Goal: Task Accomplishment & Management: Complete application form

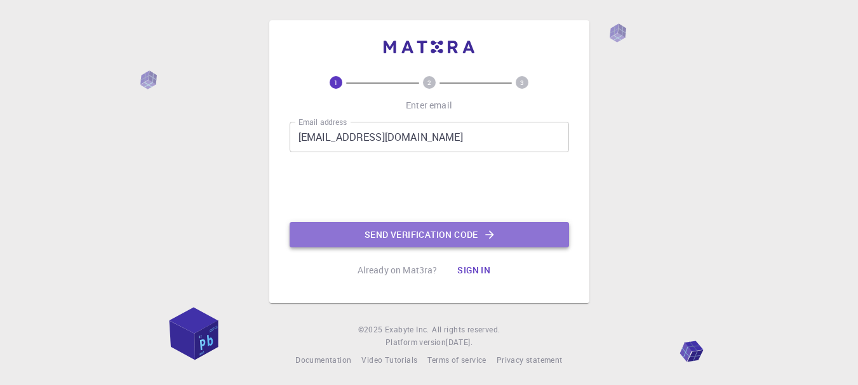
click at [397, 239] on button "Send verification code" at bounding box center [429, 234] width 279 height 25
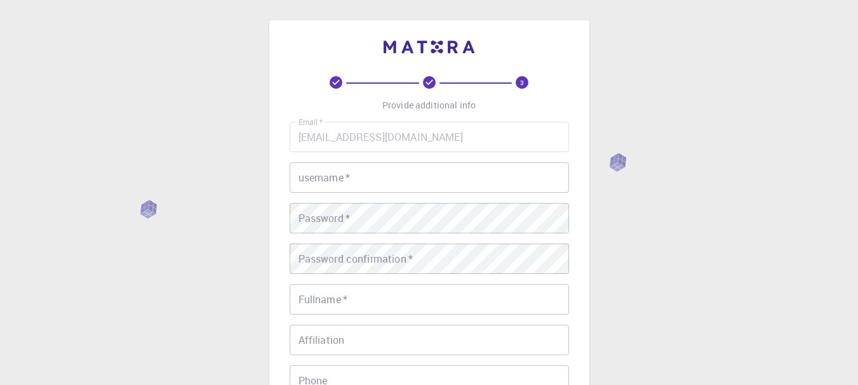
scroll to position [63, 0]
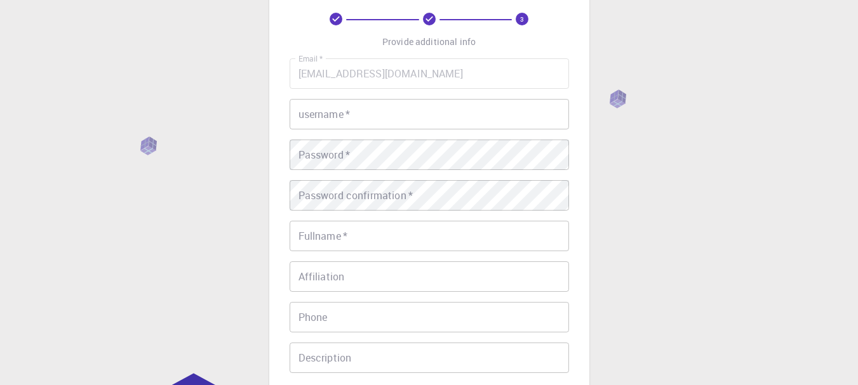
click at [389, 121] on input "username   *" at bounding box center [429, 114] width 279 height 30
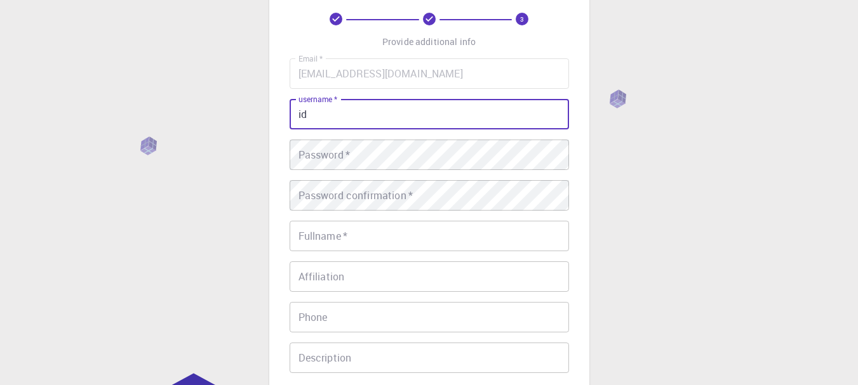
type input "i"
type input "untitled"
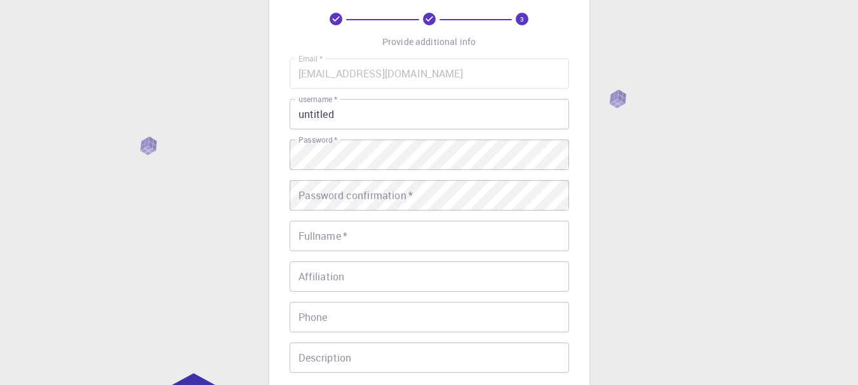
click at [495, 180] on div "Email   * [EMAIL_ADDRESS][DOMAIN_NAME] Email   * username   * untitled username…" at bounding box center [429, 232] width 279 height 349
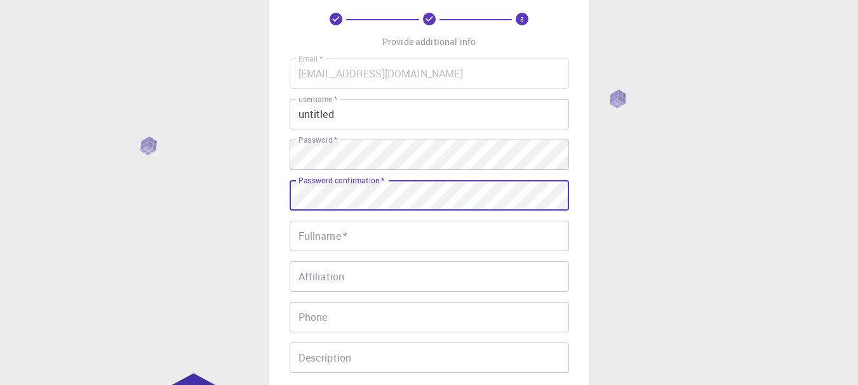
click at [413, 244] on input "Fullname   *" at bounding box center [429, 236] width 279 height 30
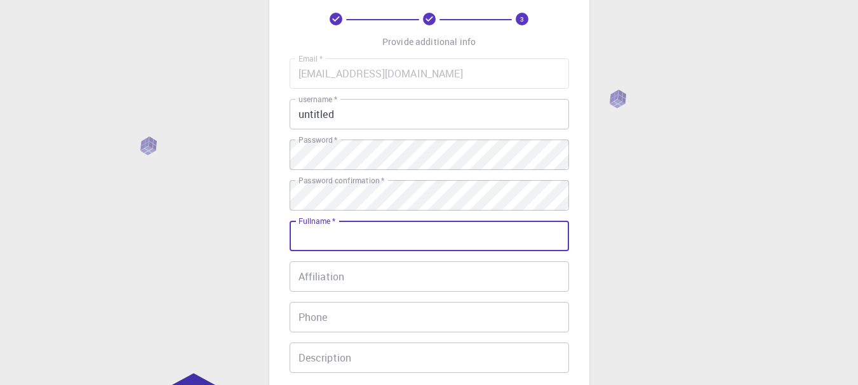
scroll to position [263, 0]
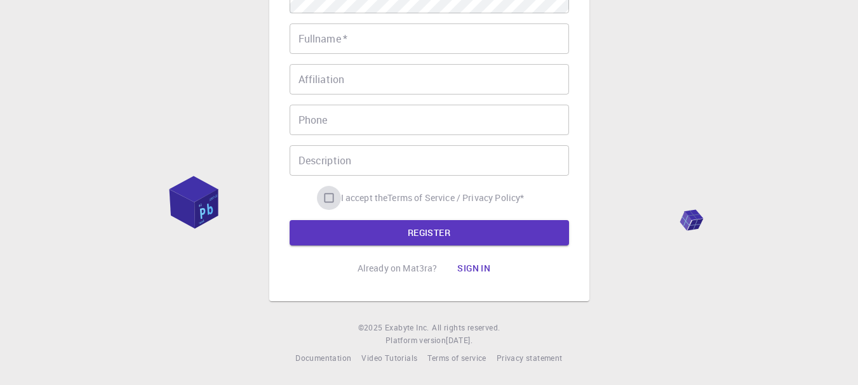
click at [326, 197] on input "I accept the Terms of Service / Privacy Policy *" at bounding box center [329, 198] width 24 height 24
checkbox input "true"
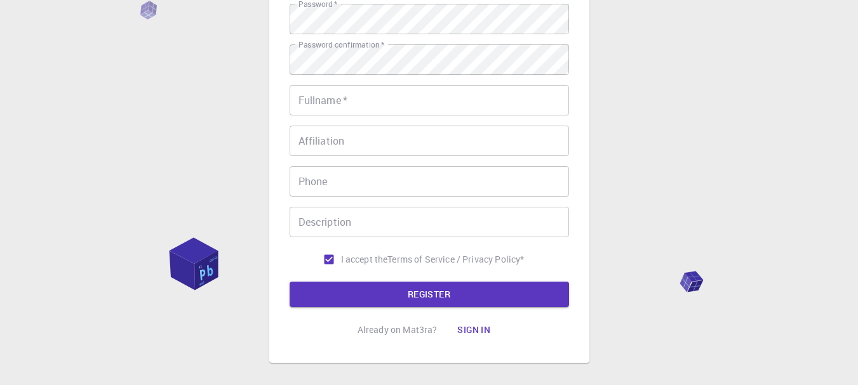
click at [364, 110] on input "Fullname   *" at bounding box center [429, 100] width 279 height 30
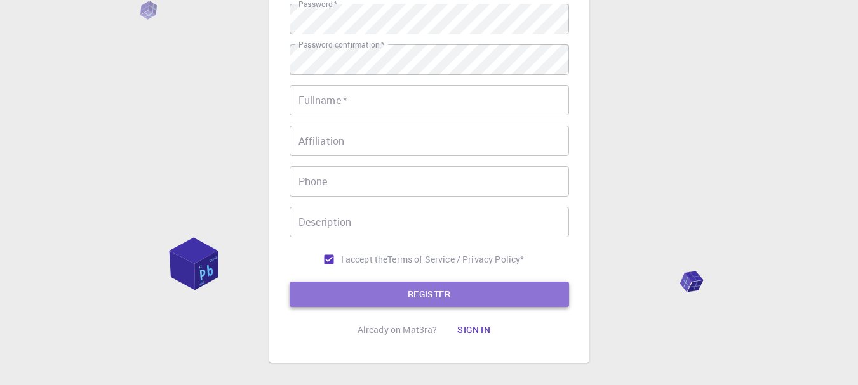
click at [378, 298] on button "REGISTER" at bounding box center [429, 294] width 279 height 25
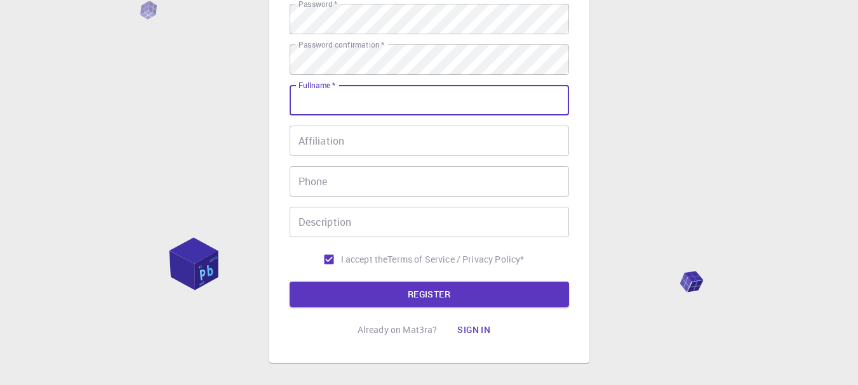
click at [369, 107] on input "Fullname   *" at bounding box center [429, 100] width 279 height 30
type input "a"
type input "[PERSON_NAME]"
click at [438, 140] on input "Affiliation" at bounding box center [429, 141] width 279 height 30
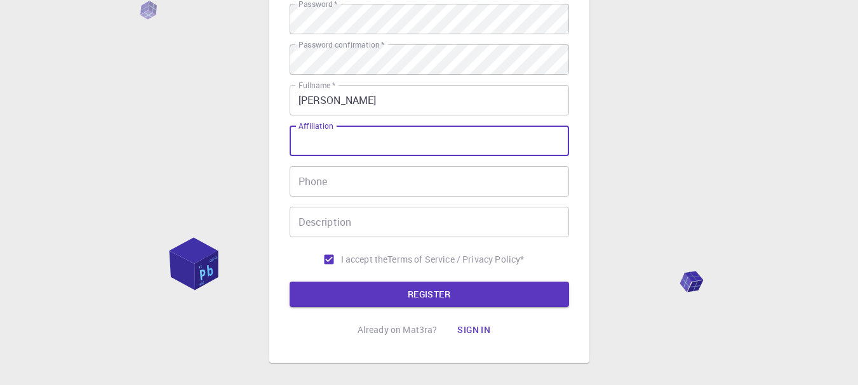
scroll to position [263, 0]
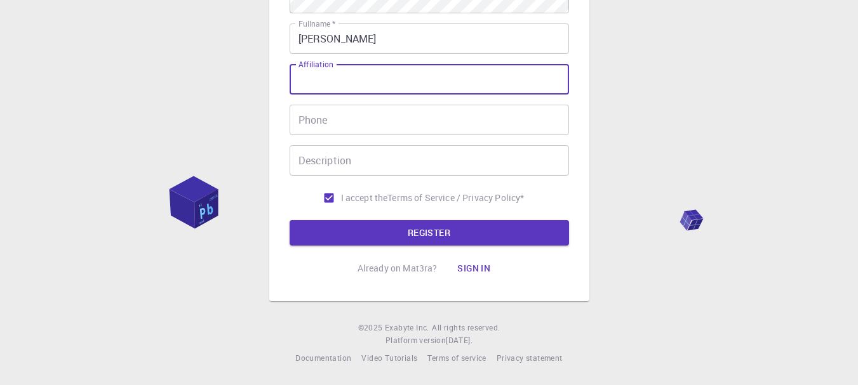
click at [386, 121] on input "Phone" at bounding box center [429, 120] width 279 height 30
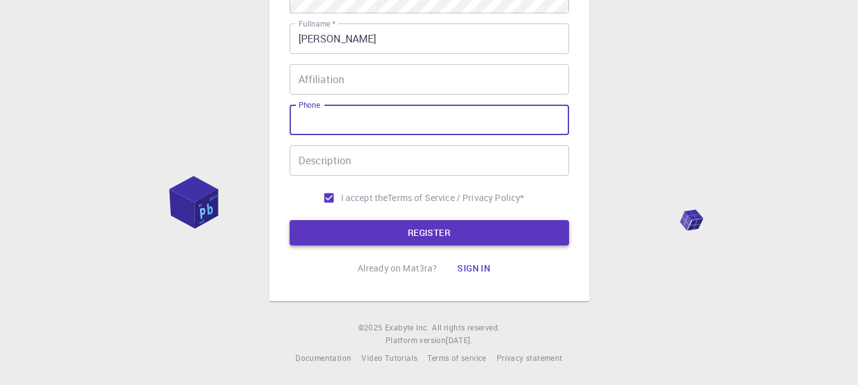
click at [375, 224] on button "REGISTER" at bounding box center [429, 232] width 279 height 25
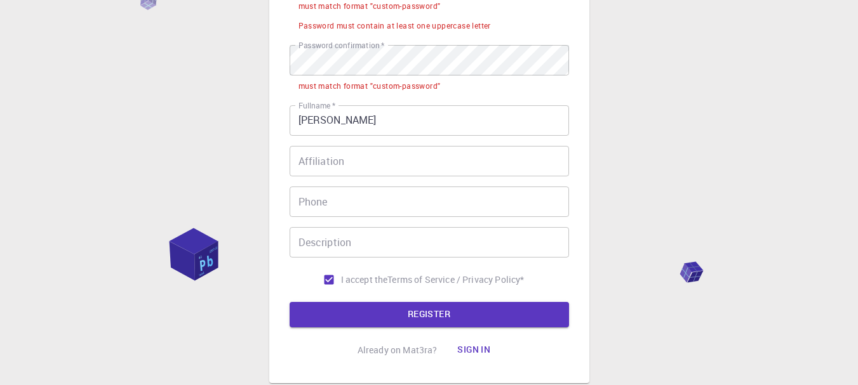
scroll to position [175, 0]
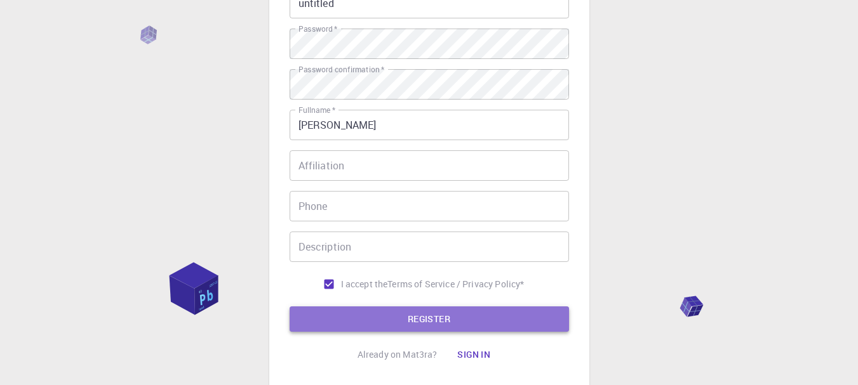
click at [392, 315] on button "REGISTER" at bounding box center [429, 319] width 279 height 25
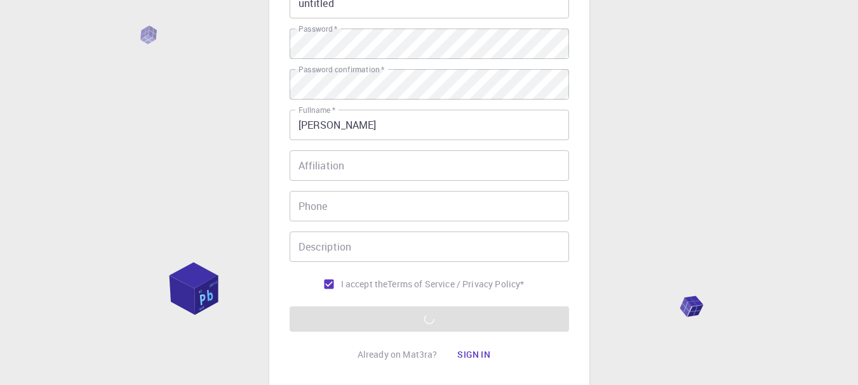
click at [0, 225] on div "3 Provide additional info Email   * [EMAIL_ADDRESS][DOMAIN_NAME] Email   * user…" at bounding box center [429, 148] width 858 height 646
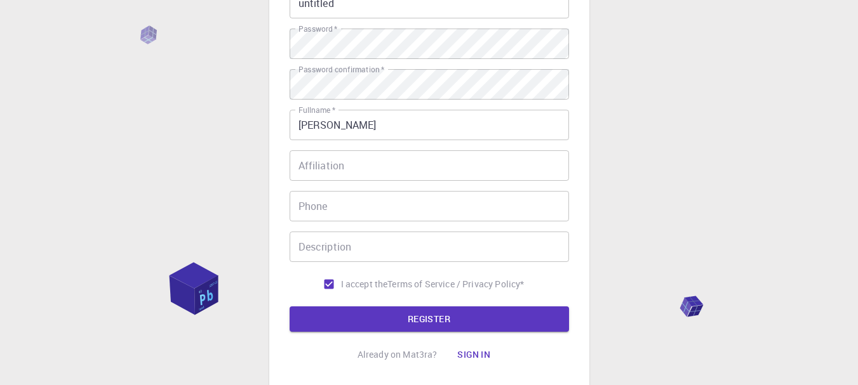
scroll to position [0, 0]
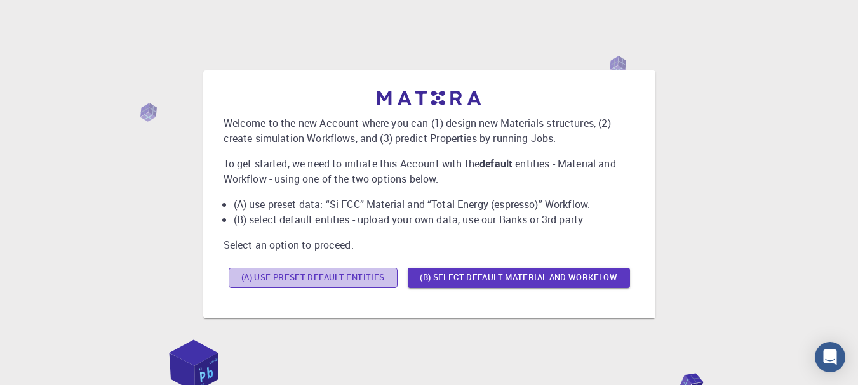
click at [333, 283] on button "(A) Use preset default entities" at bounding box center [313, 278] width 169 height 20
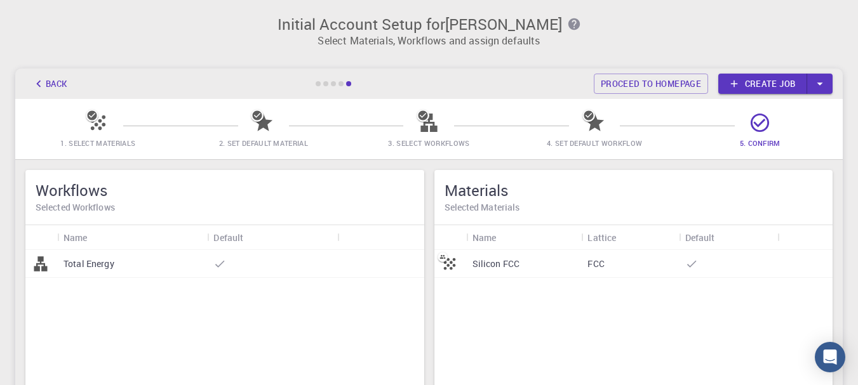
click at [152, 266] on div "Total Energy" at bounding box center [132, 264] width 150 height 28
